Goal: Task Accomplishment & Management: Manage account settings

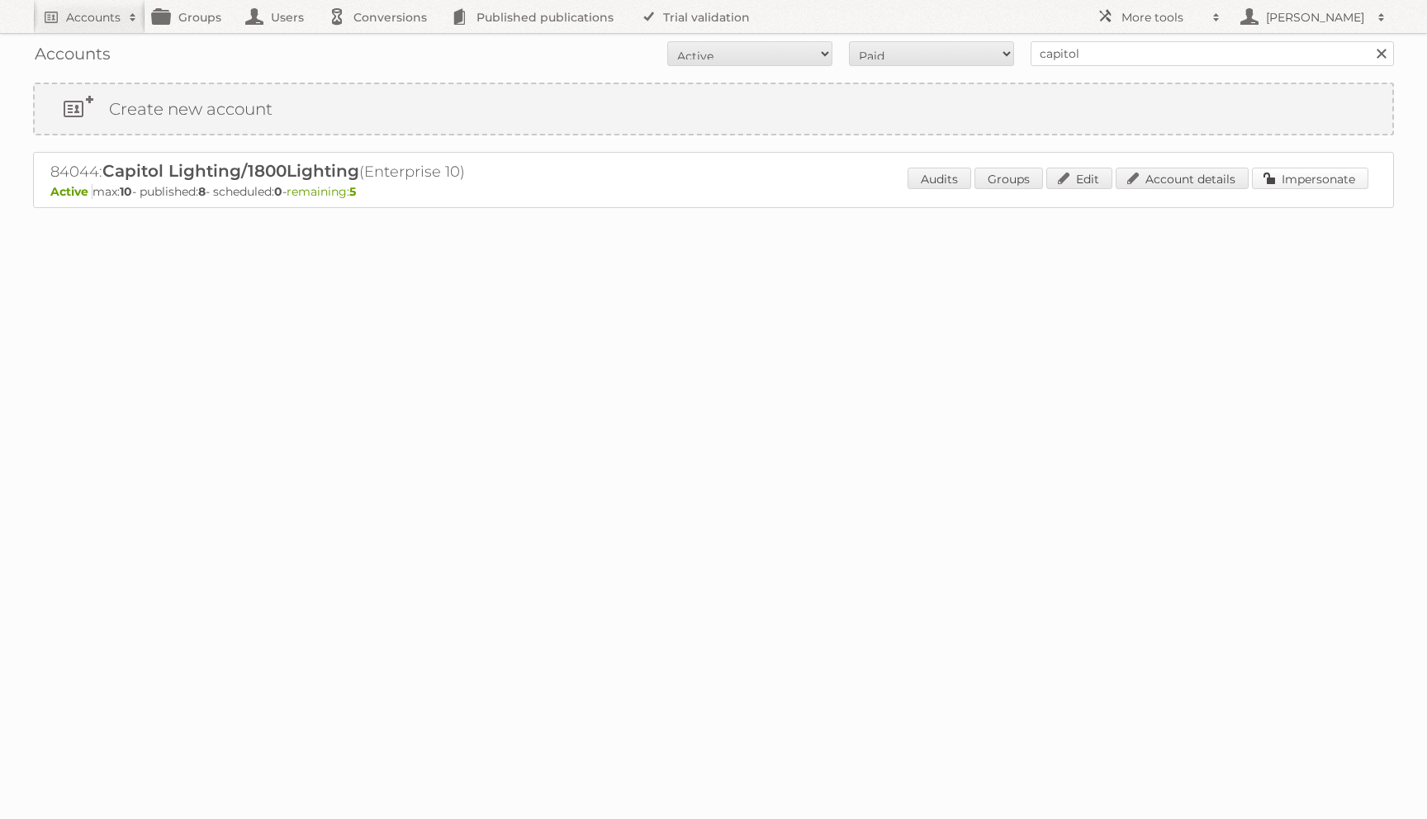
click at [1266, 183] on link "Impersonate" at bounding box center [1310, 178] width 116 height 21
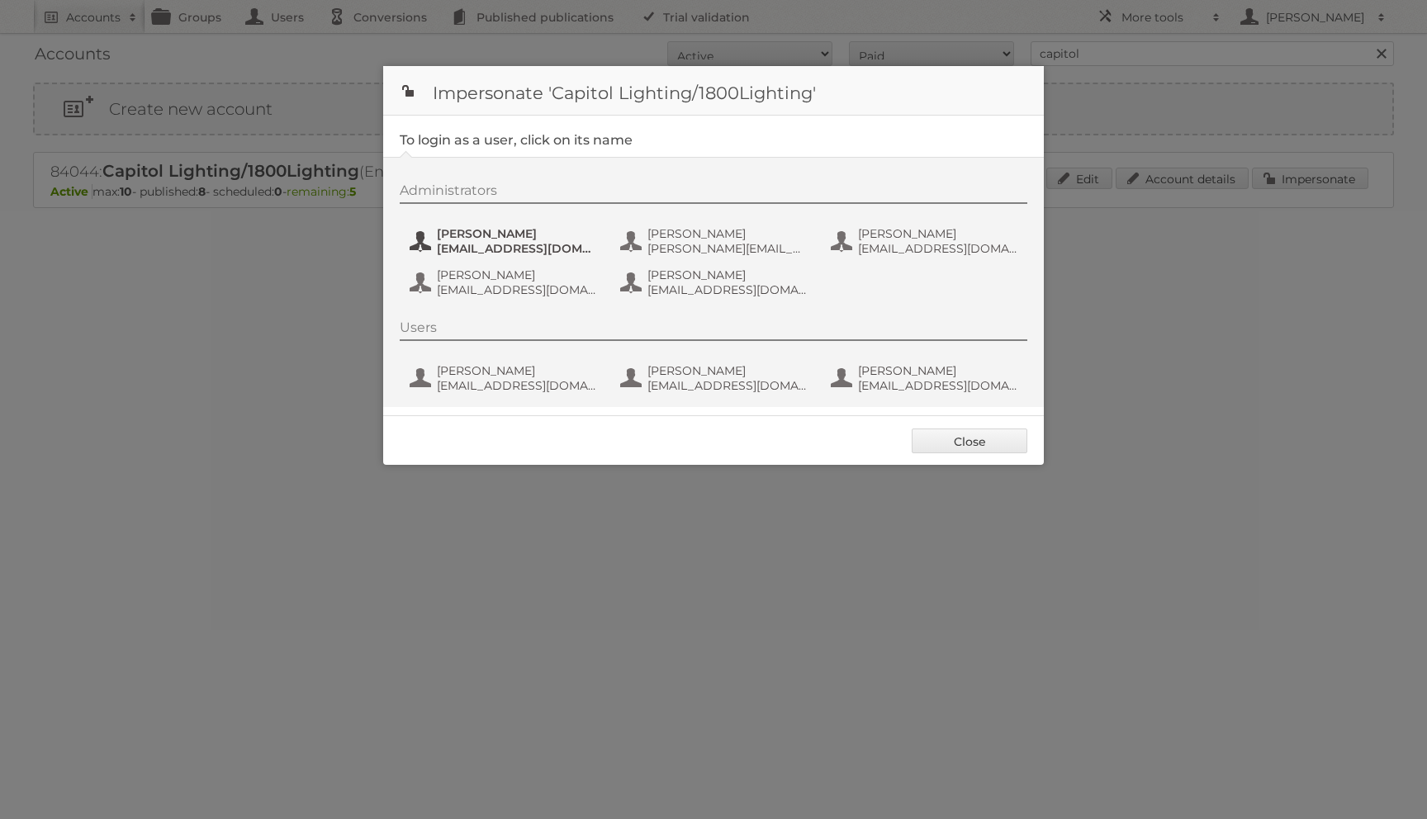
click at [495, 241] on span "aaraya@1800lighting.com" at bounding box center [517, 248] width 160 height 15
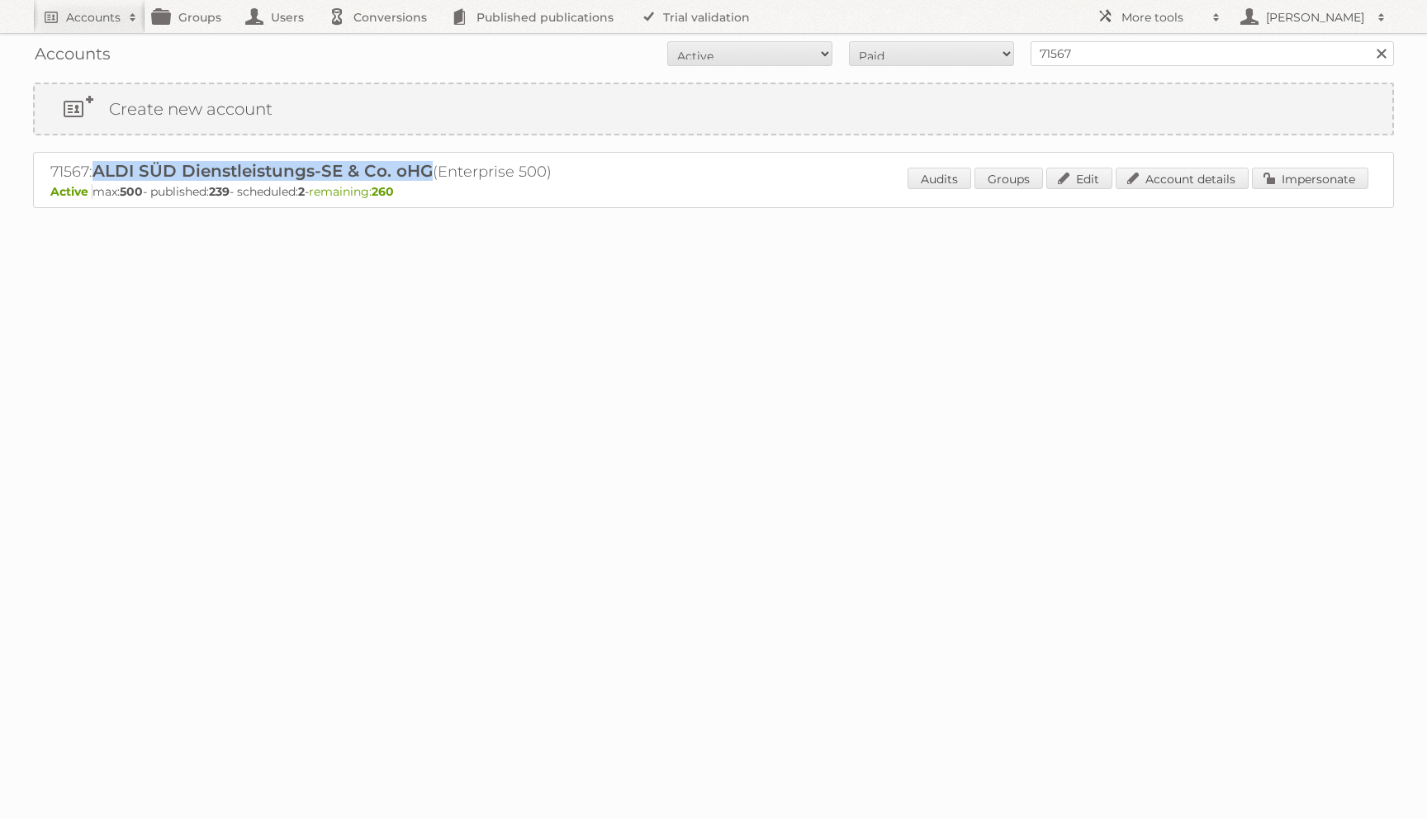
drag, startPoint x: 97, startPoint y: 171, endPoint x: 428, endPoint y: 171, distance: 331.1
click at [428, 171] on span "ALDI SÜD Dienstleistungs-SE & Co. oHG" at bounding box center [262, 171] width 340 height 20
copy span "ALDI SÜD Dienstleistungs-SE & Co. oHG"
click at [1176, 178] on link "Account details" at bounding box center [1181, 178] width 133 height 21
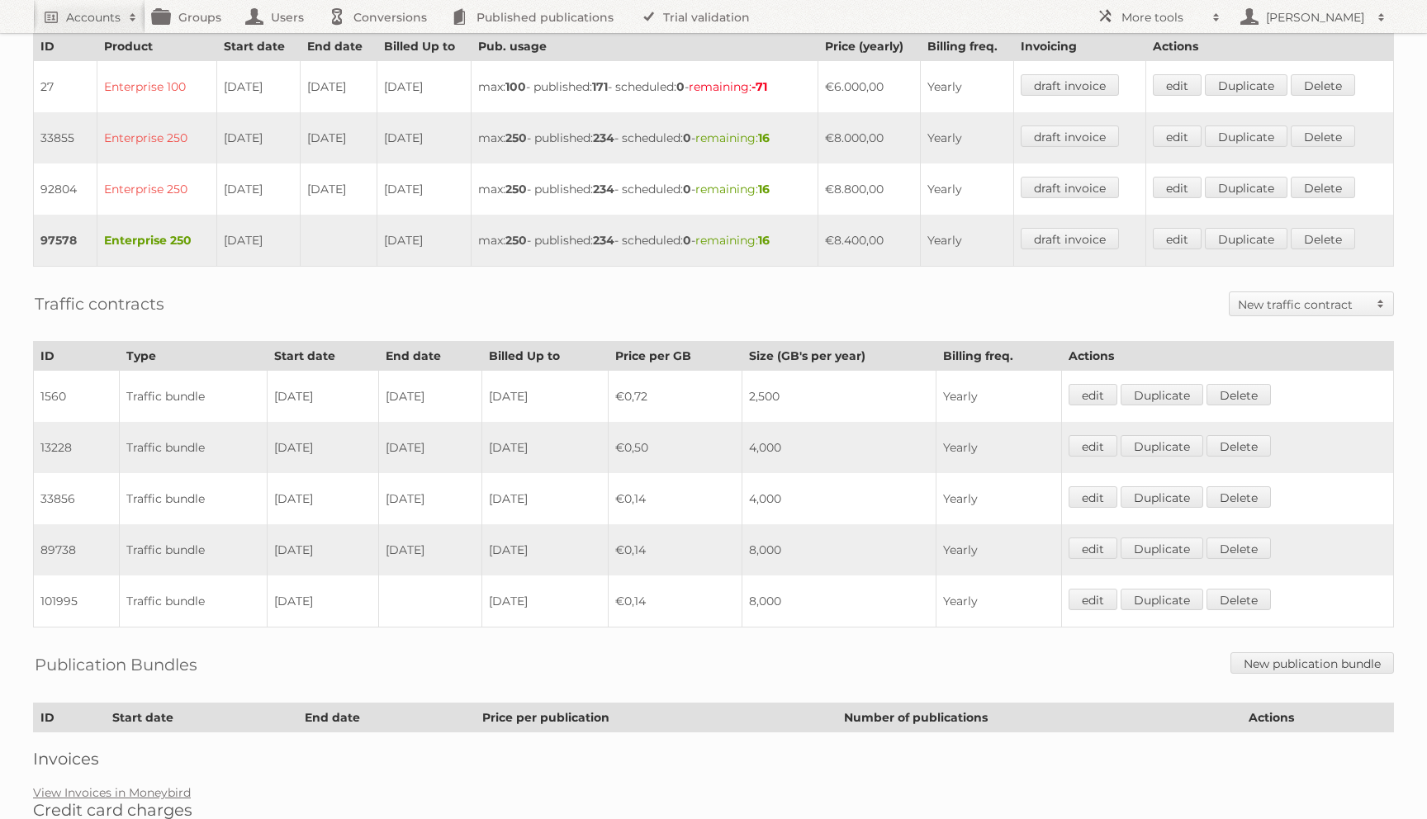
scroll to position [561, 0]
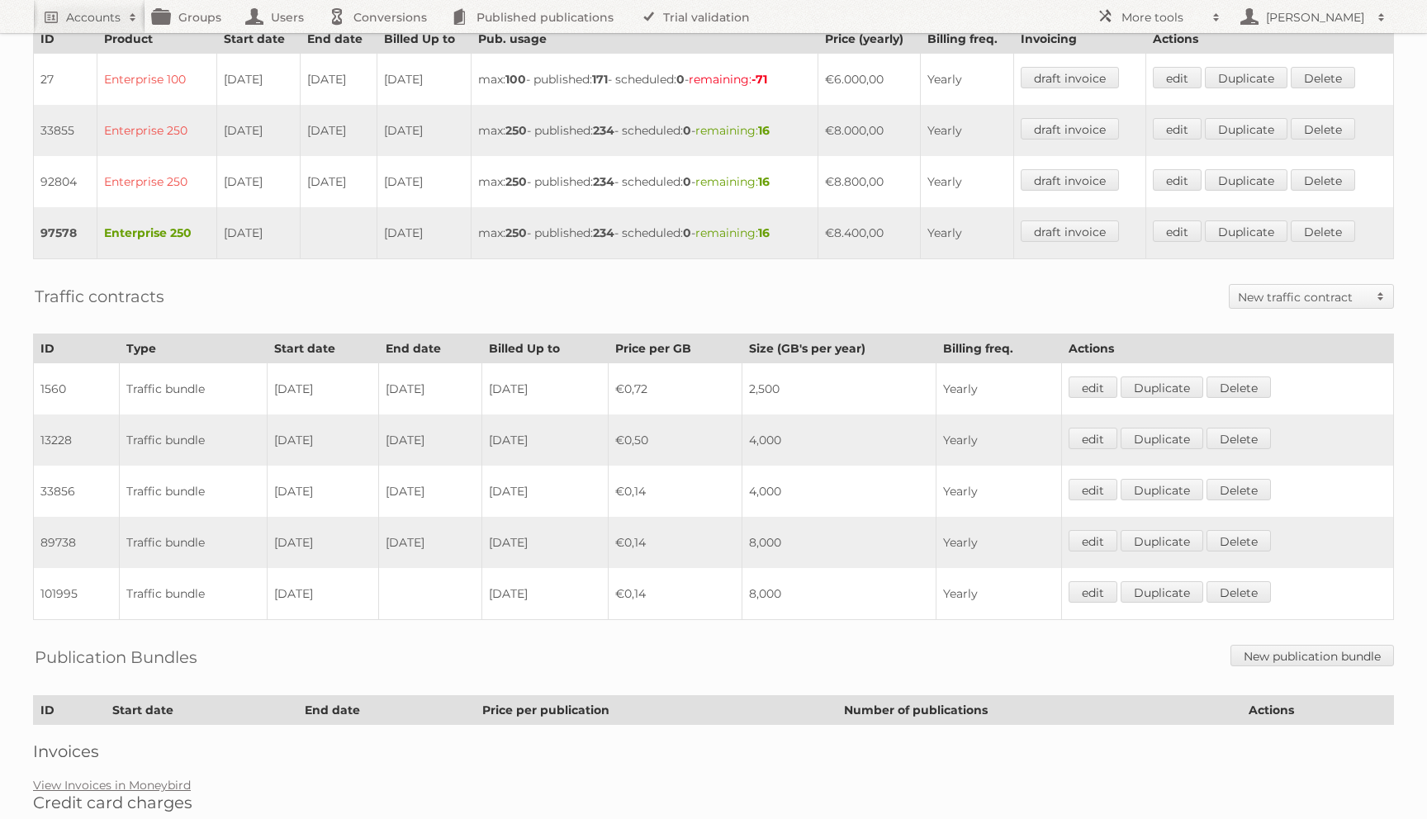
scroll to position [561, 0]
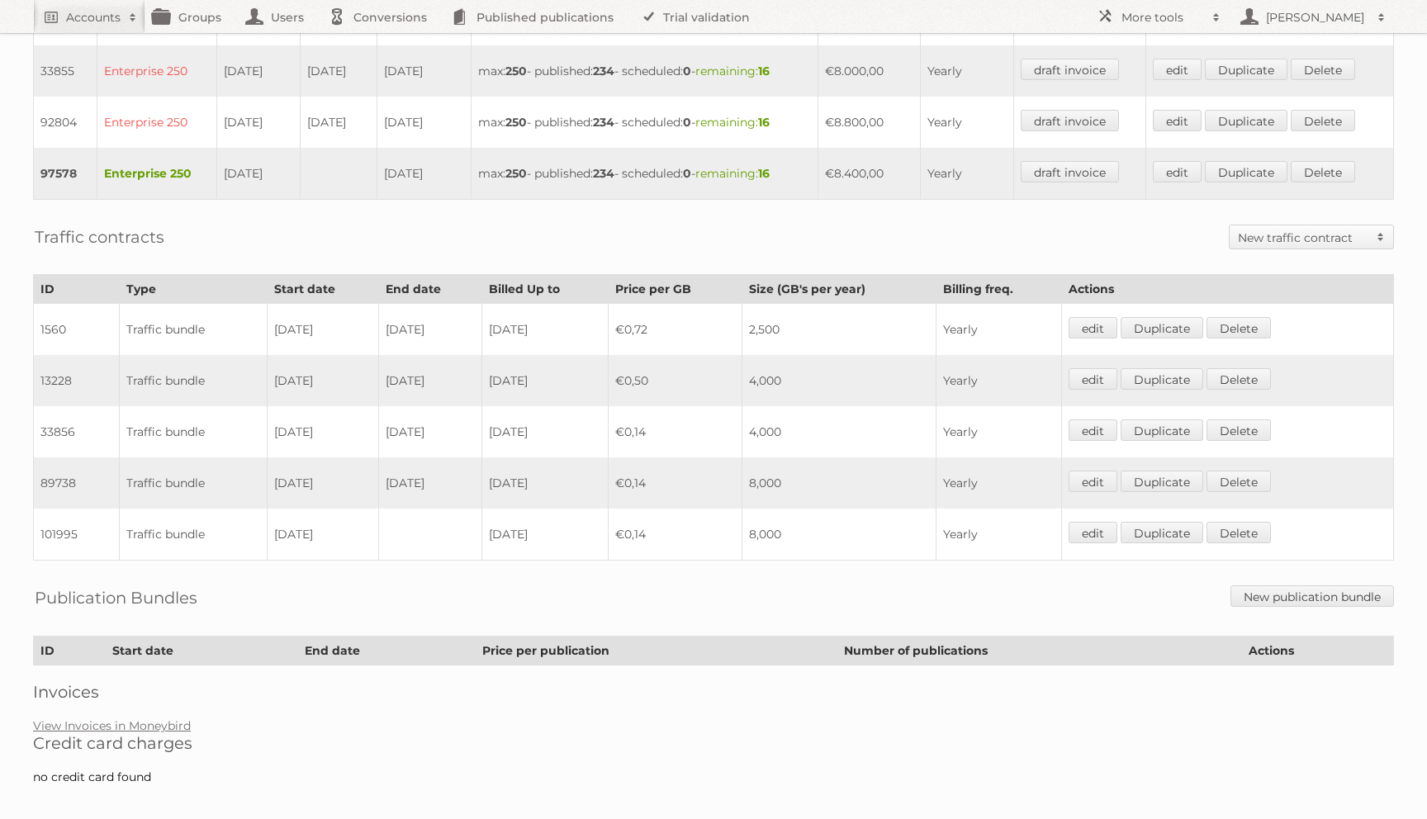
click at [64, 519] on td "101995" at bounding box center [77, 535] width 86 height 52
copy td "101995"
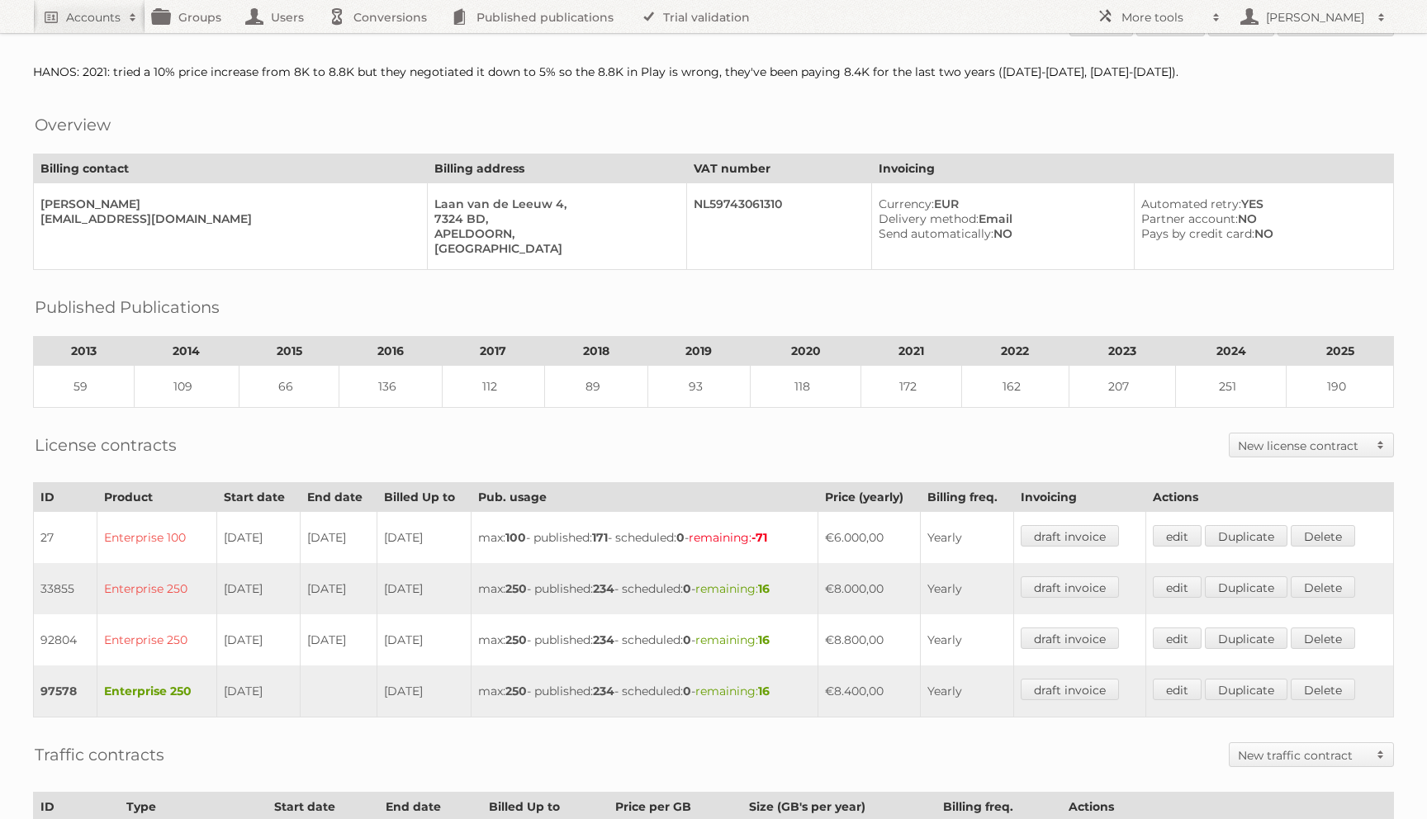
scroll to position [0, 0]
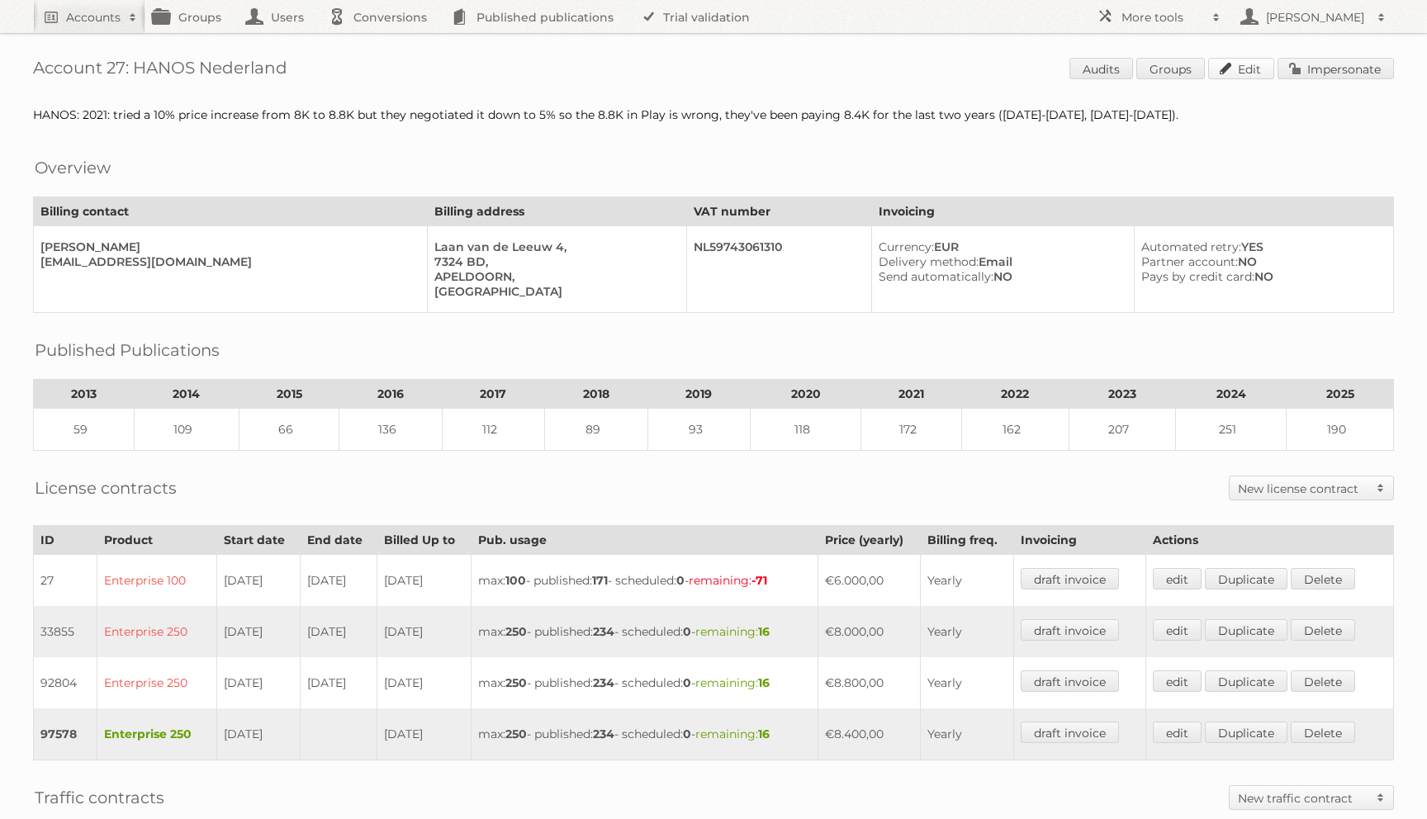
click at [1234, 78] on link "Edit" at bounding box center [1241, 68] width 66 height 21
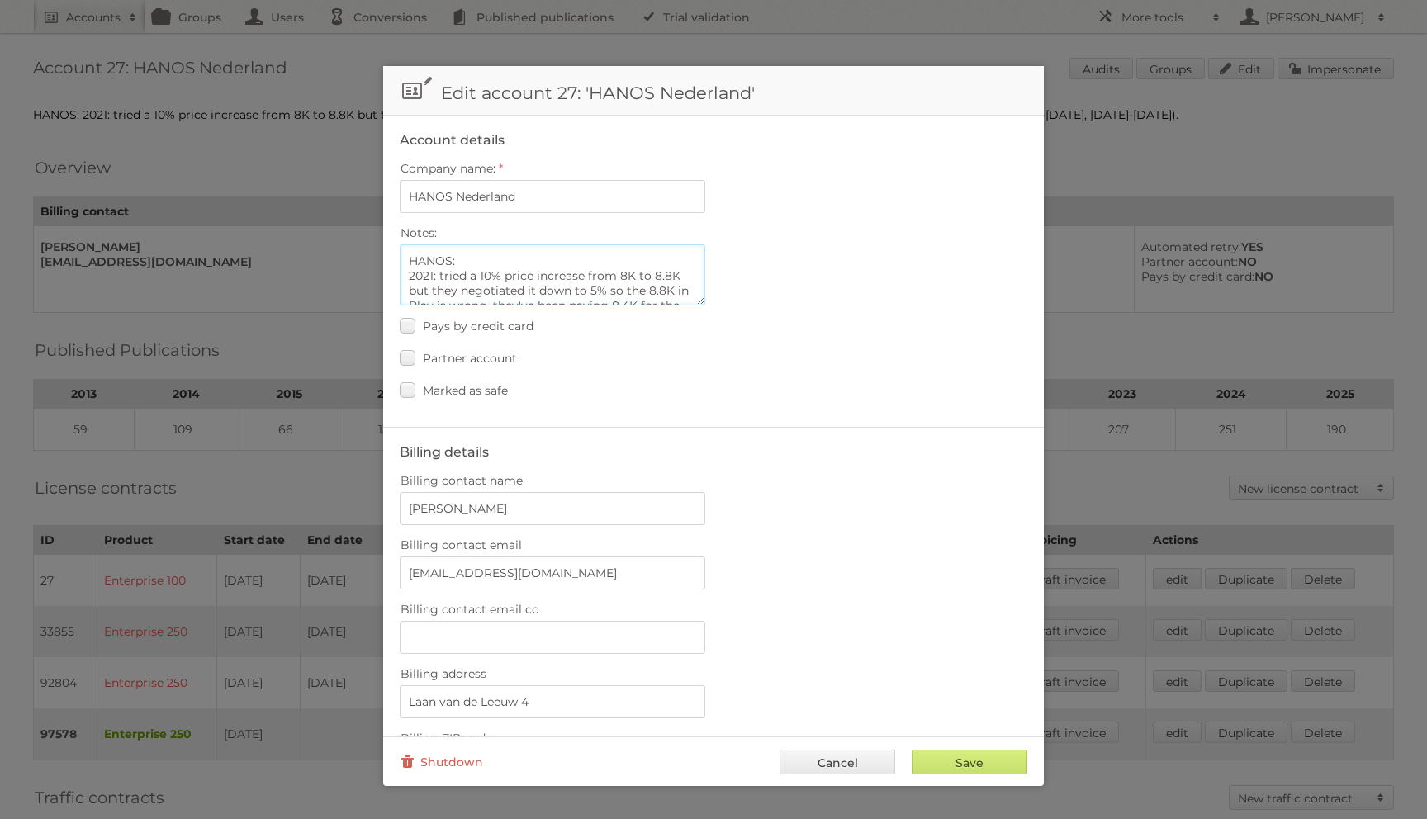
click at [604, 286] on textarea "HANOS: 2021: tried a 10% price increase from 8K to 8.8K but they negotiated it …" at bounding box center [552, 274] width 305 height 61
paste textarea "101995"
paste textarea "2024-2025"
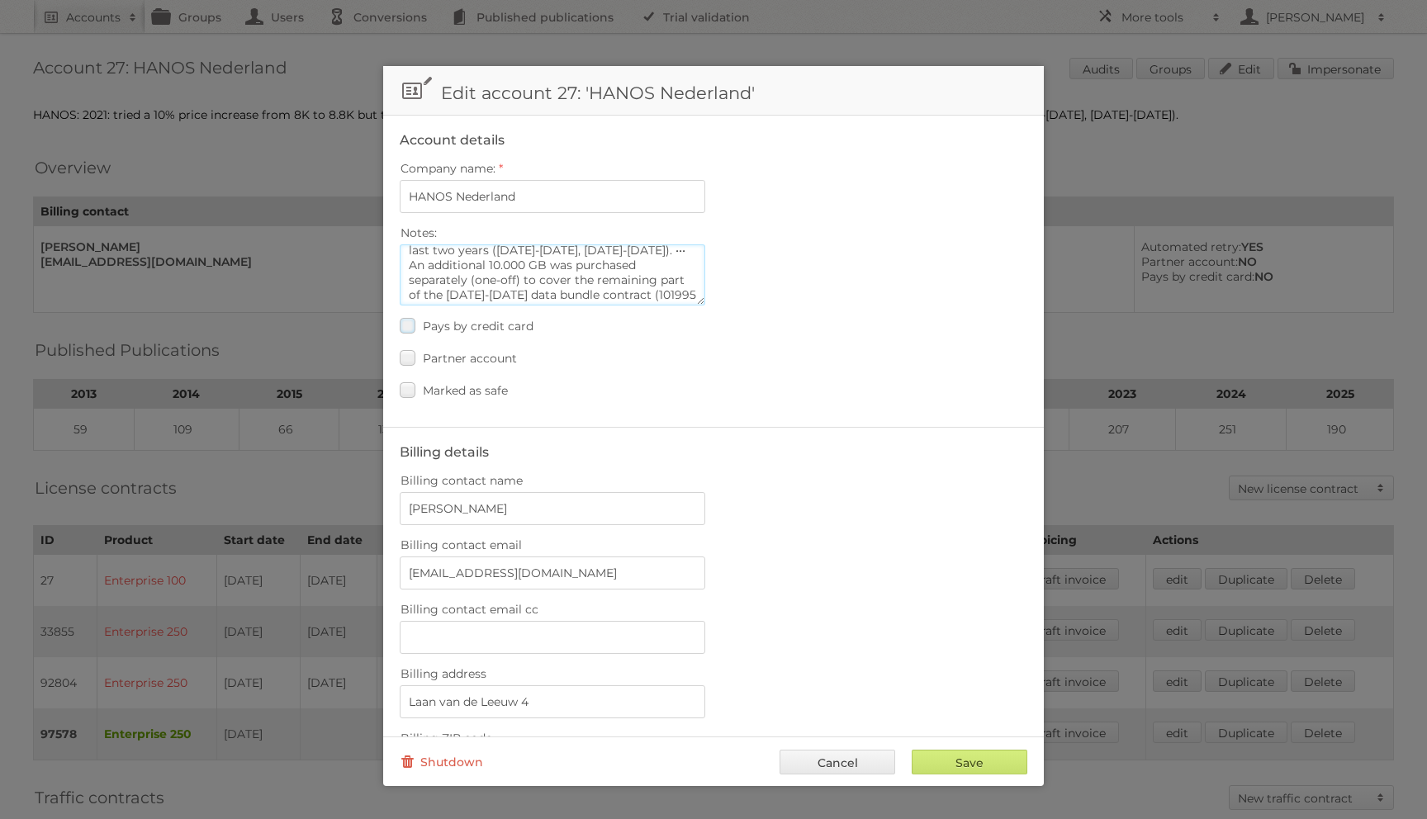
type textarea "2021: tried a 10% price increase from 8K to 8.8K but they negotiated it down to…"
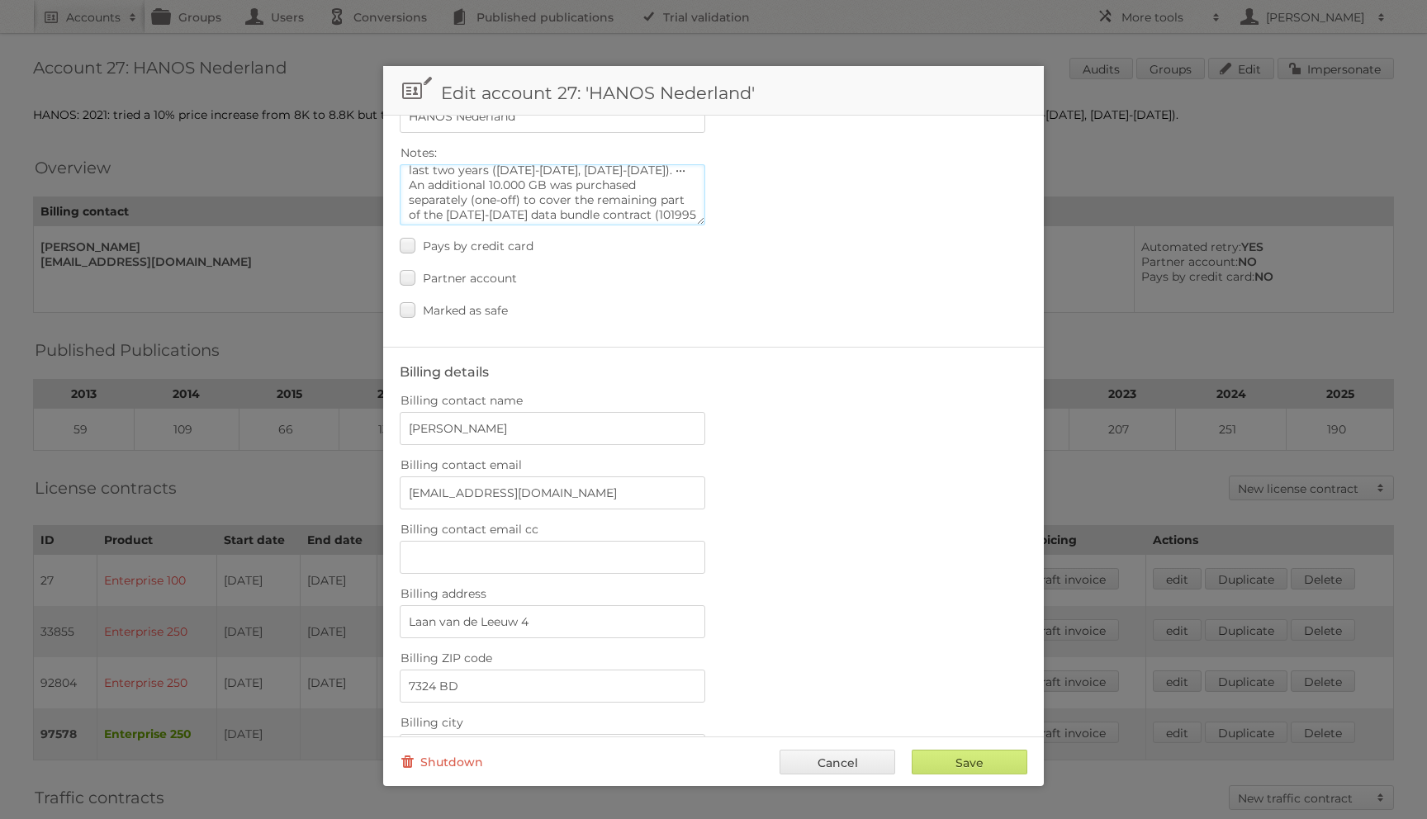
scroll to position [82, 0]
click at [794, 763] on link "Cancel" at bounding box center [837, 762] width 116 height 25
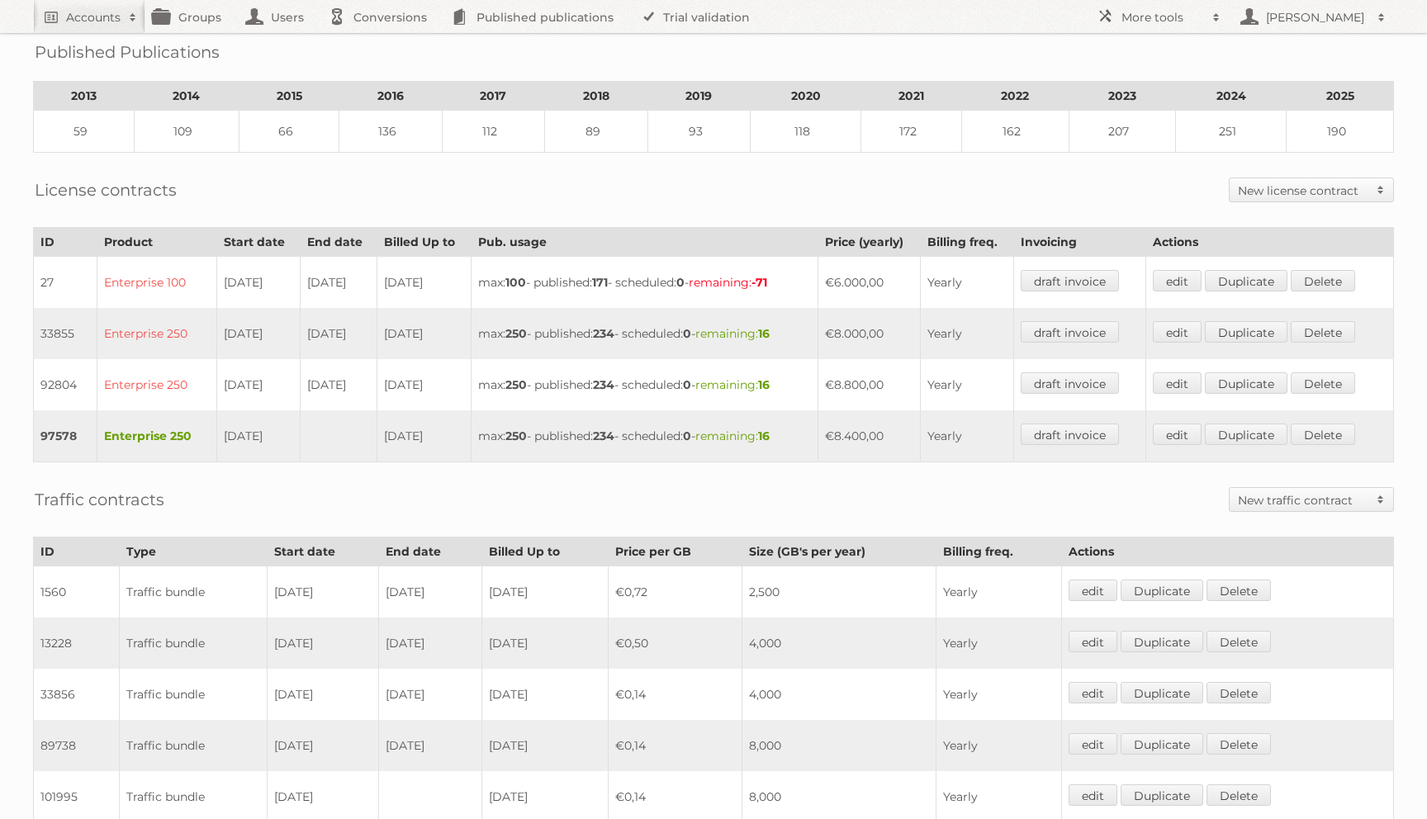
scroll to position [0, 0]
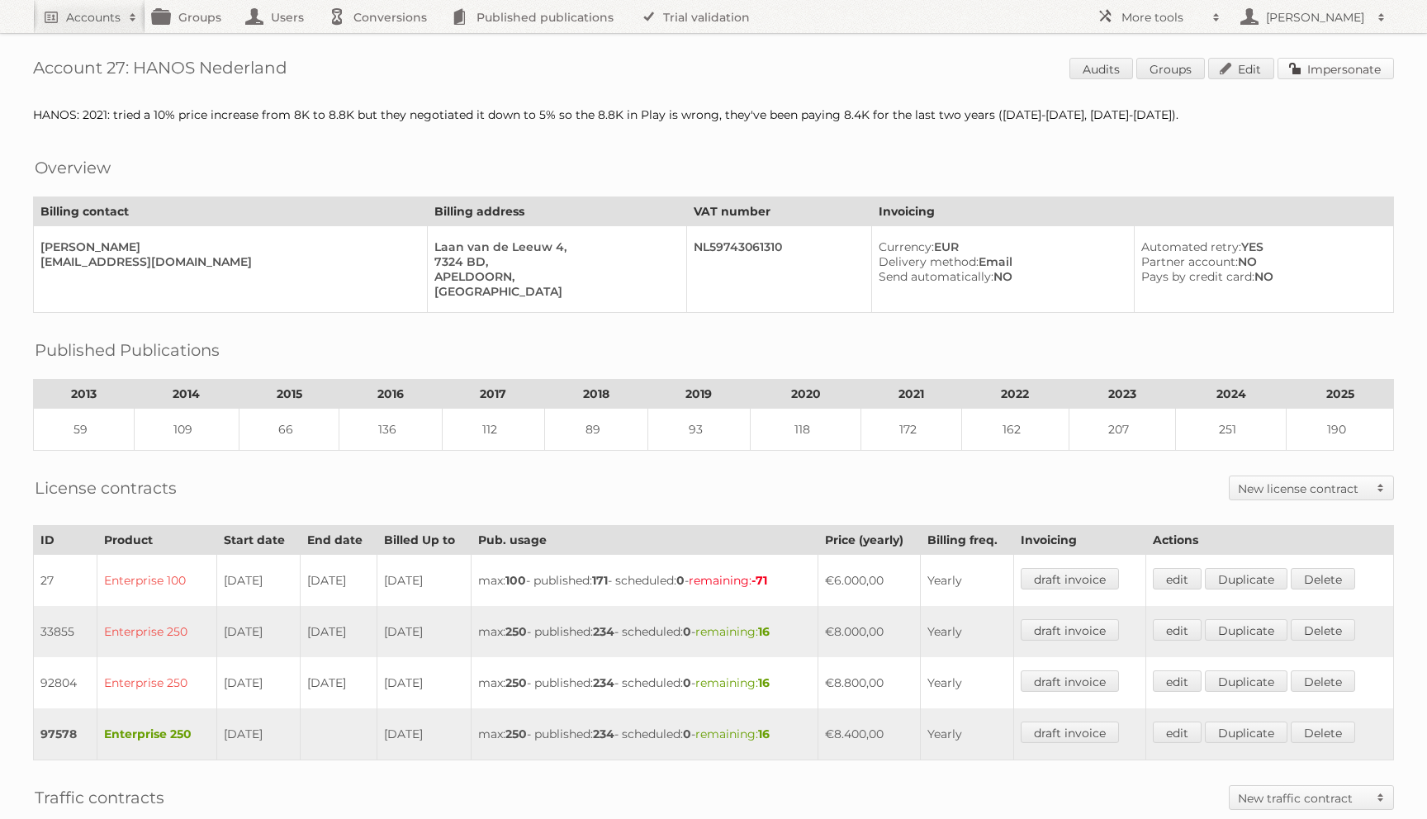
click at [1348, 67] on link "Impersonate" at bounding box center [1335, 68] width 116 height 21
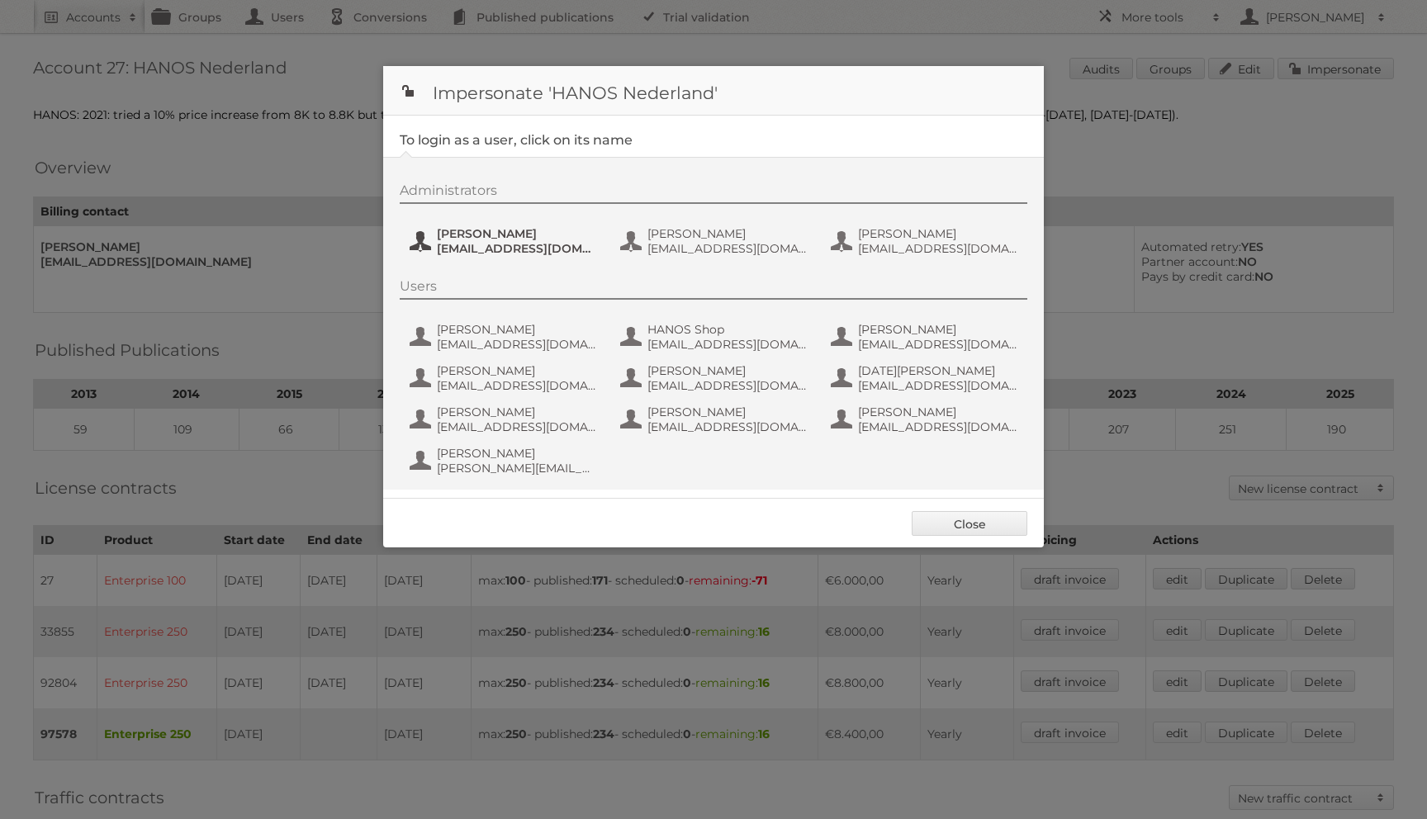
click at [443, 231] on span "[PERSON_NAME]" at bounding box center [517, 233] width 160 height 15
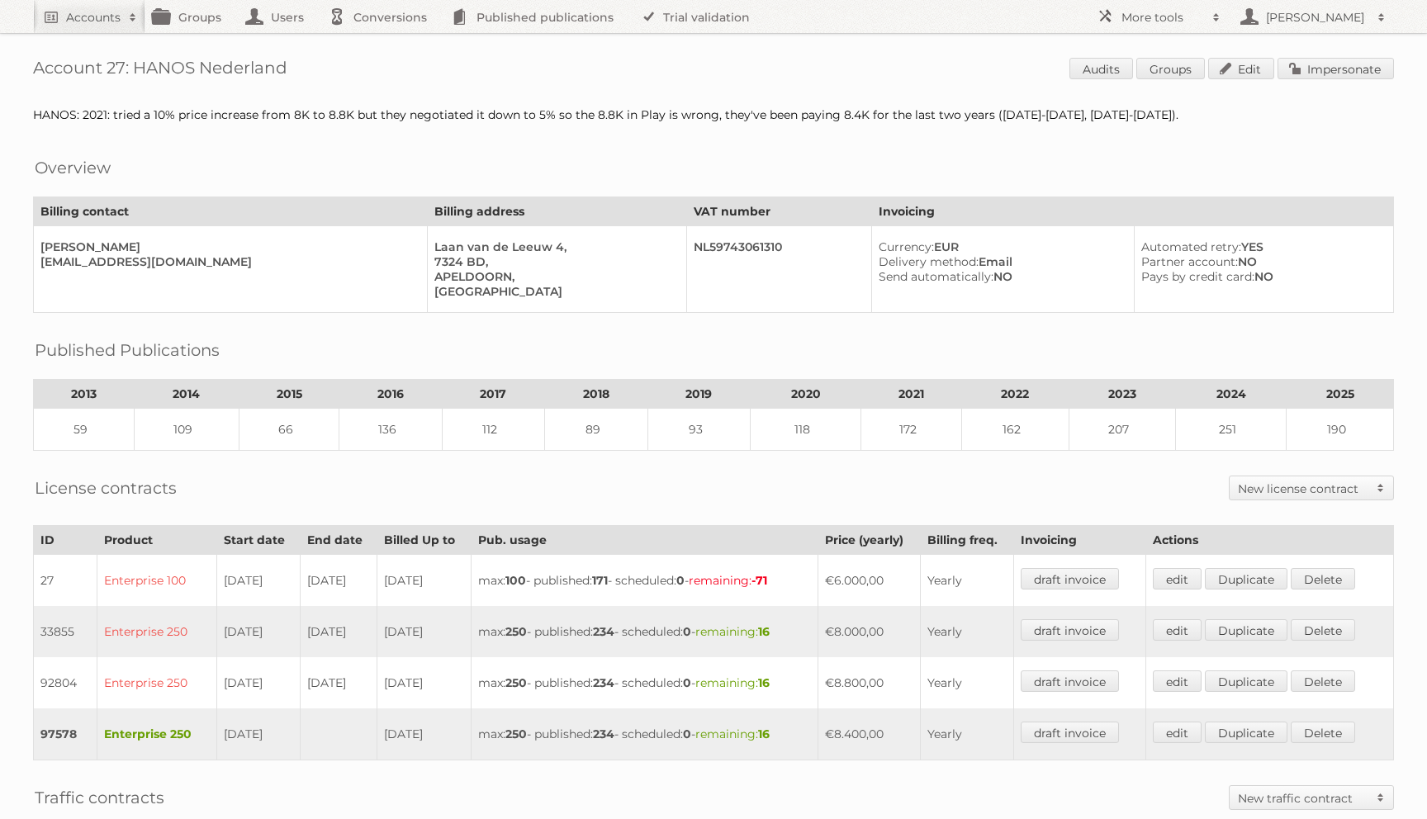
scroll to position [561, 0]
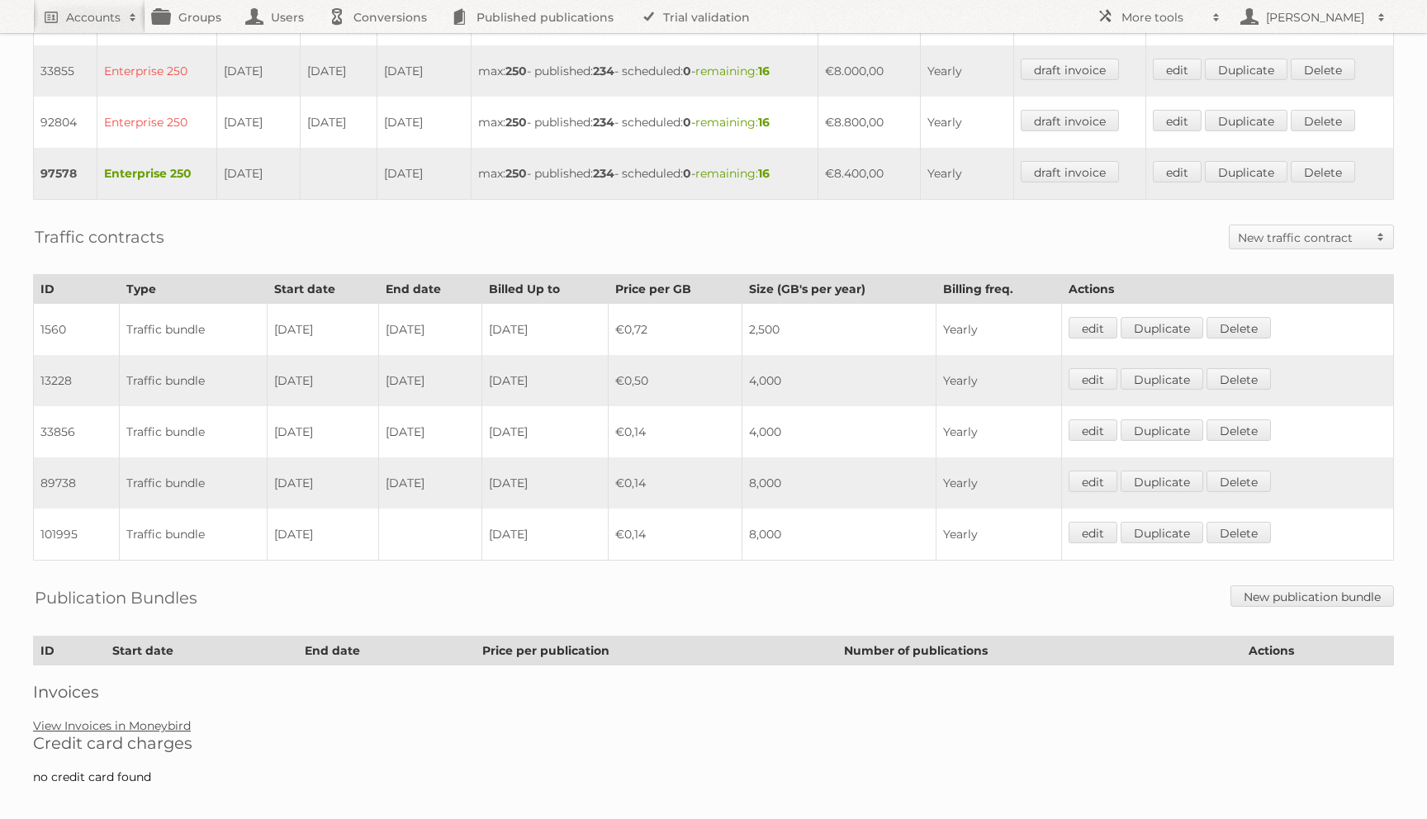
click at [156, 718] on link "View Invoices in Moneybird" at bounding box center [112, 725] width 158 height 15
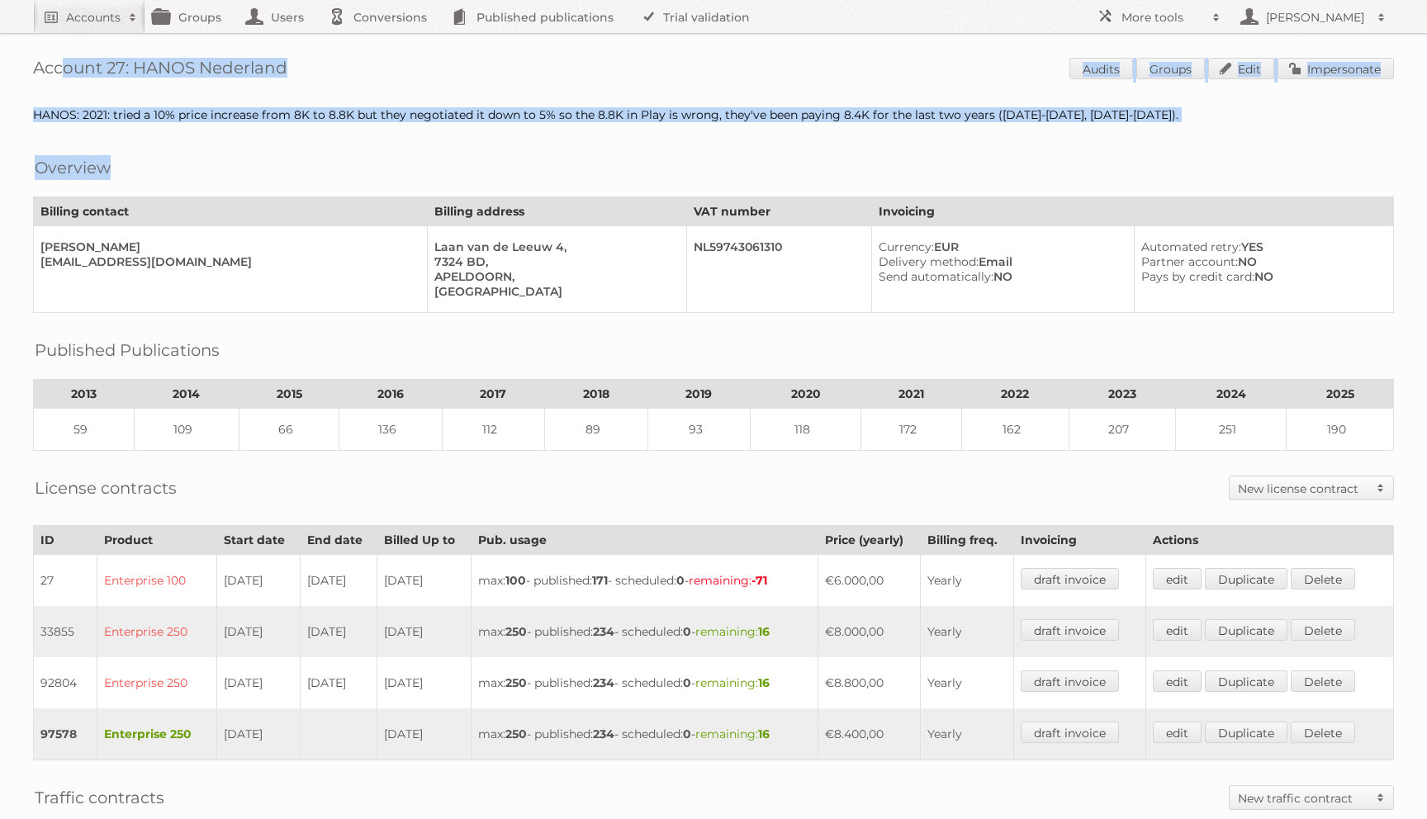
drag, startPoint x: 476, startPoint y: 169, endPoint x: 456, endPoint y: -103, distance: 273.2
click at [456, 0] on html "Accounts Search Advanced Search Create new account Groups Users Conversions Pub…" at bounding box center [713, 409] width 1427 height 819
click at [627, 67] on h1 "Account 27: HANOS Nederland Audits Groups Edit Impersonate" at bounding box center [713, 70] width 1361 height 25
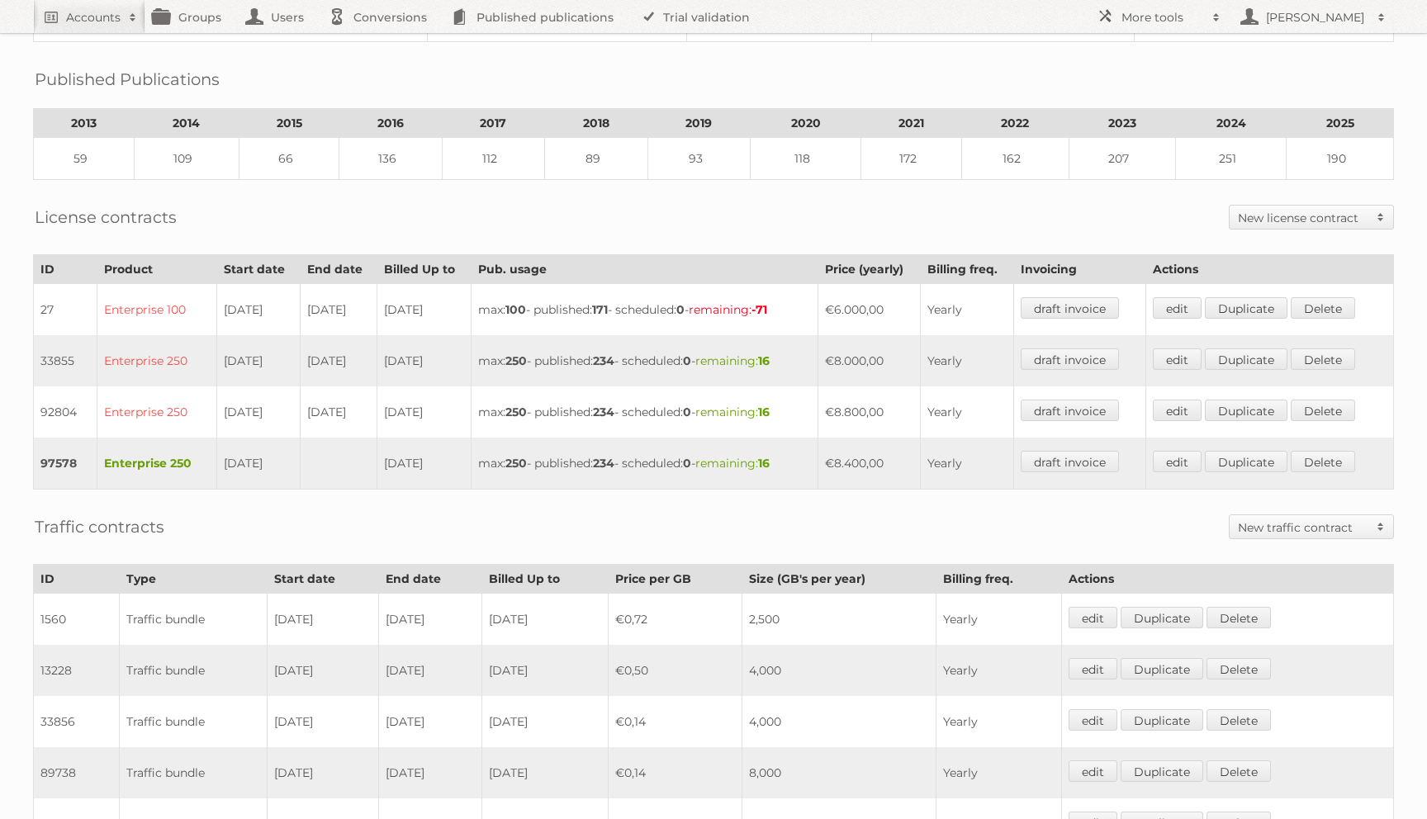
scroll to position [96, 0]
